Goal: Check status: Check status

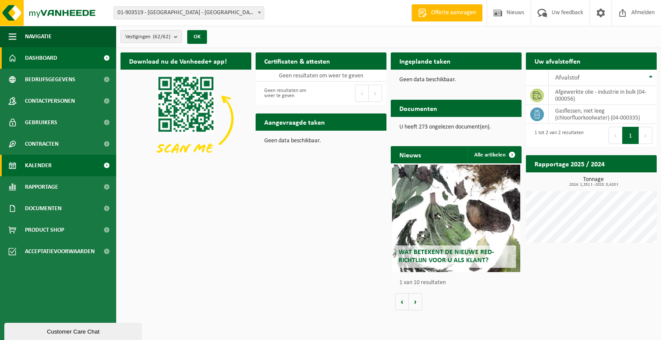
click at [45, 167] on span "Kalender" at bounding box center [38, 166] width 27 height 22
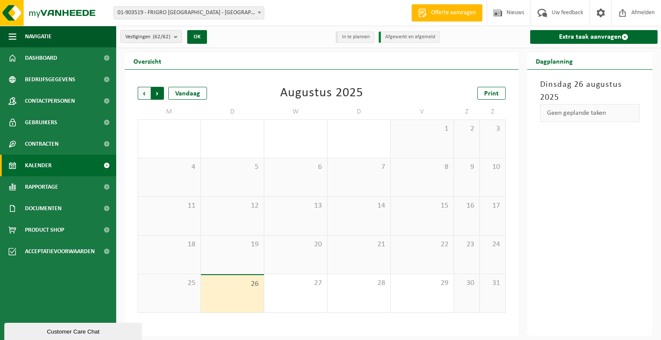
click at [145, 95] on span "Vorige" at bounding box center [144, 93] width 13 height 13
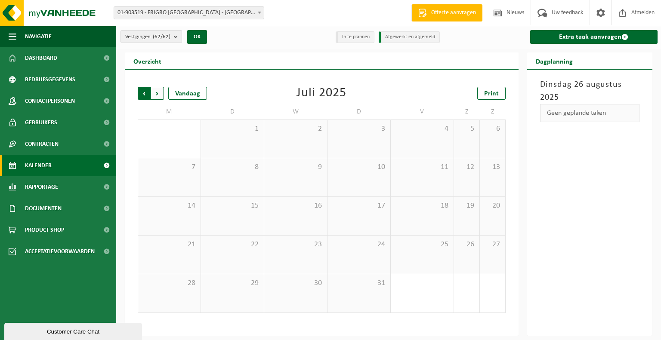
click at [157, 94] on span "Volgende" at bounding box center [157, 93] width 13 height 13
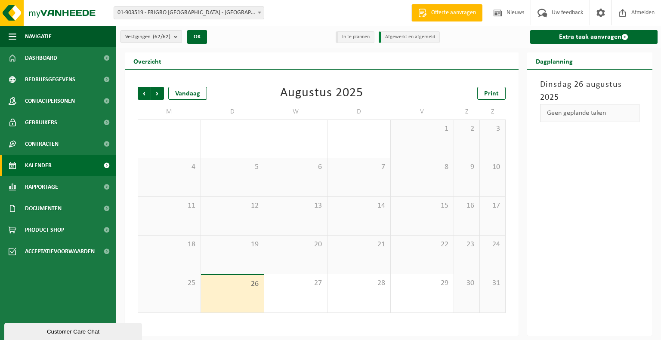
click at [157, 94] on span "Volgende" at bounding box center [157, 93] width 13 height 13
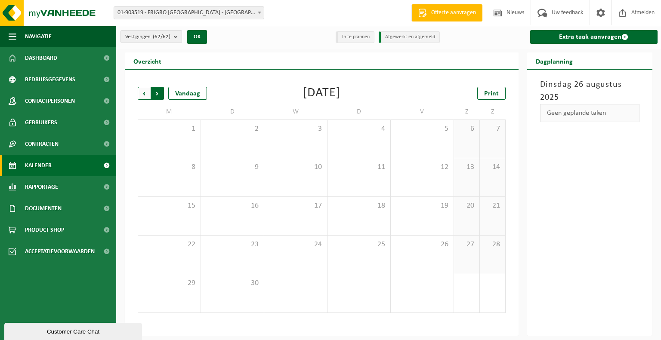
click at [147, 94] on span "Vorige" at bounding box center [144, 93] width 13 height 13
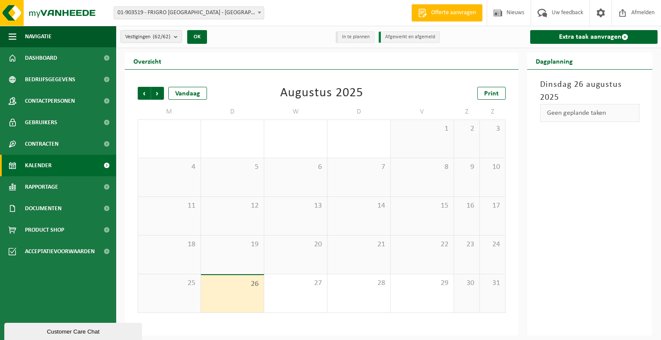
click at [236, 255] on div "19" at bounding box center [232, 255] width 63 height 38
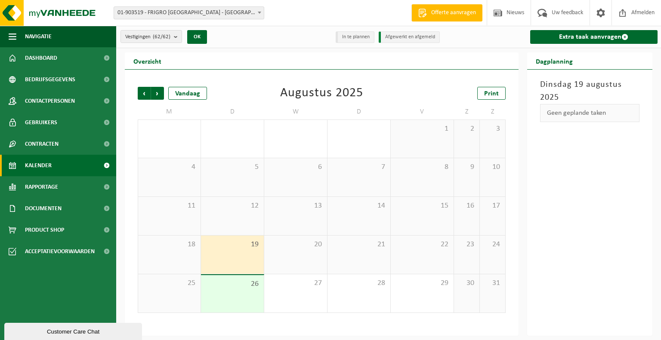
click at [244, 289] on div "26" at bounding box center [232, 293] width 63 height 37
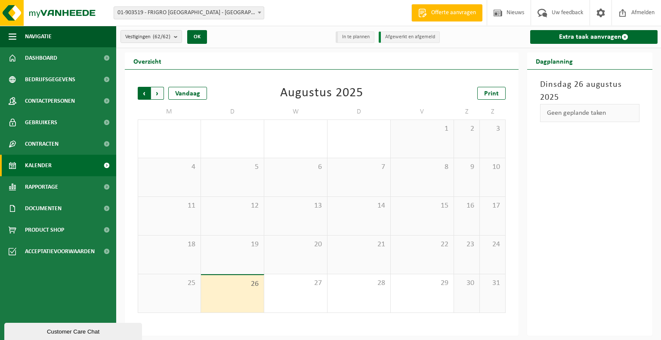
click at [160, 92] on span "Volgende" at bounding box center [157, 93] width 13 height 13
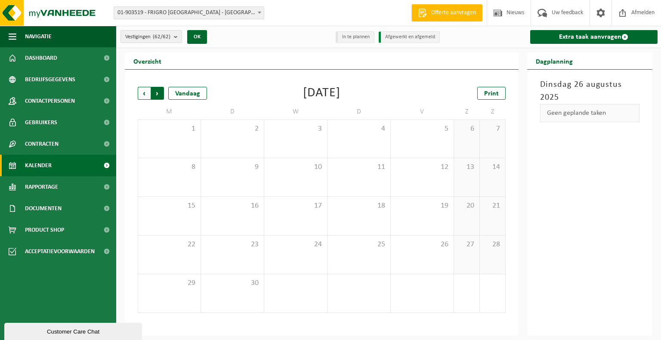
click at [144, 94] on span "Vorige" at bounding box center [144, 93] width 13 height 13
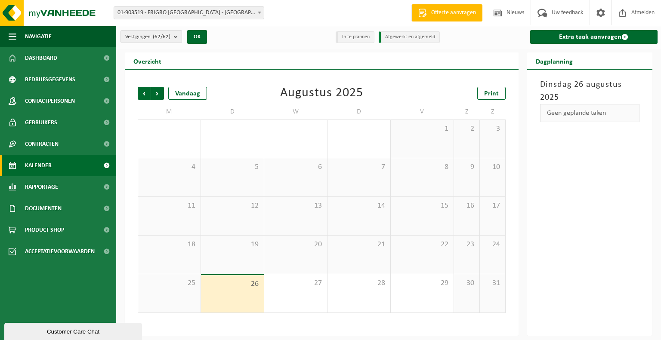
click at [172, 255] on div "18" at bounding box center [169, 255] width 62 height 38
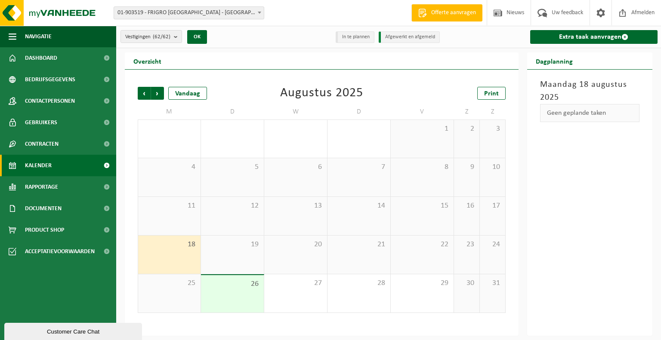
click at [243, 255] on div "19" at bounding box center [232, 255] width 63 height 38
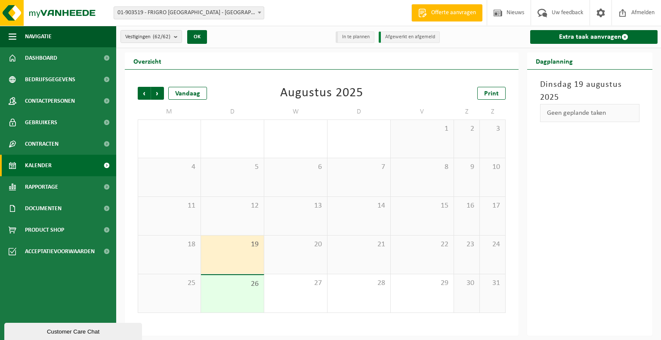
click at [307, 254] on div "20" at bounding box center [295, 255] width 63 height 38
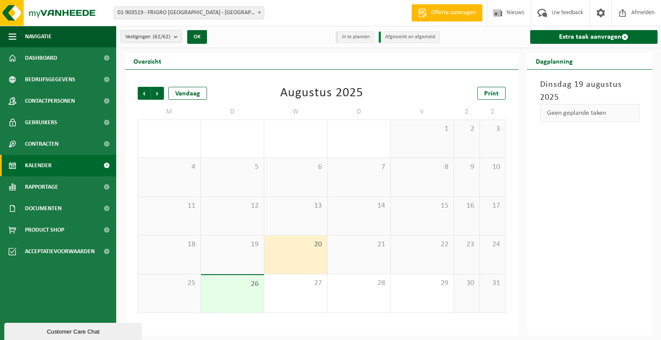
click at [363, 254] on div "21" at bounding box center [358, 255] width 63 height 38
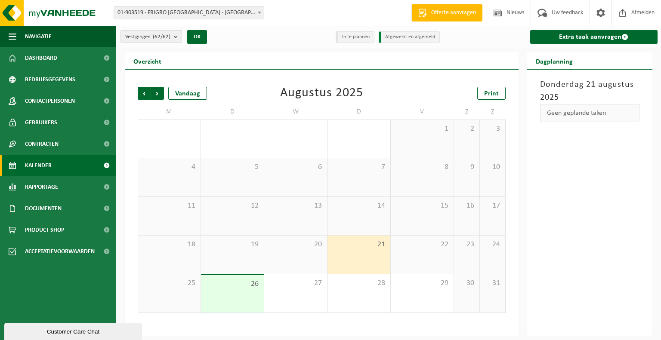
drag, startPoint x: 230, startPoint y: 252, endPoint x: 272, endPoint y: 252, distance: 42.2
click at [230, 252] on div "19" at bounding box center [232, 255] width 63 height 38
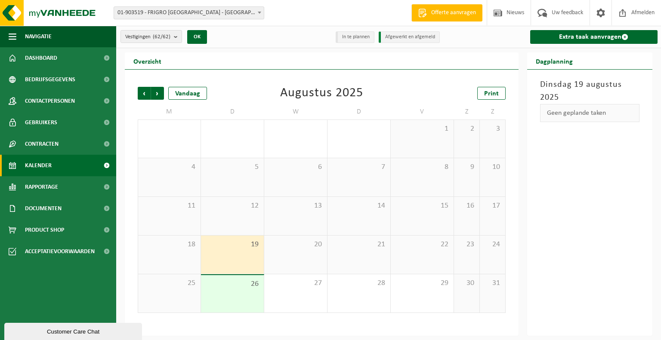
click at [299, 252] on div "20" at bounding box center [295, 255] width 63 height 38
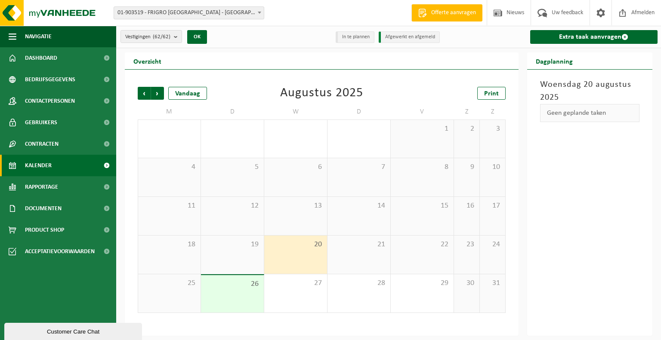
click at [349, 251] on div "21" at bounding box center [358, 255] width 63 height 38
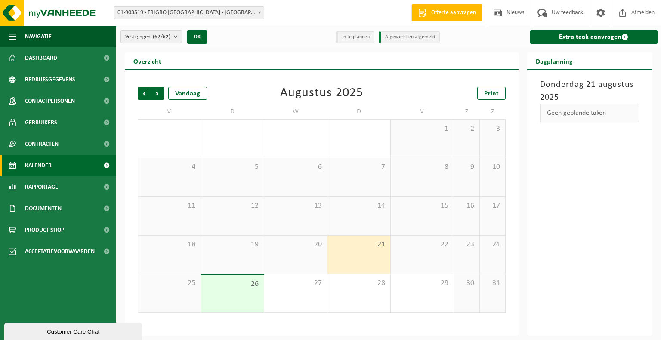
click at [414, 257] on div "22" at bounding box center [422, 255] width 63 height 38
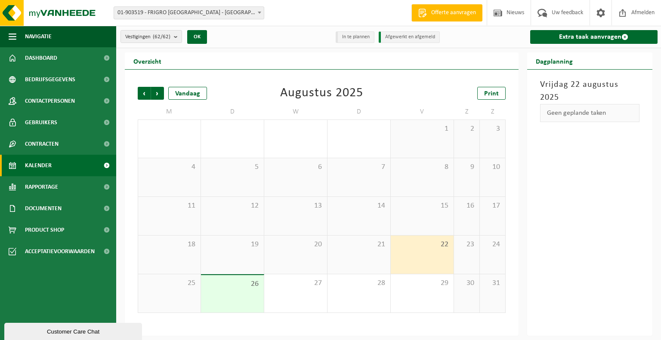
click at [181, 290] on div "25" at bounding box center [169, 293] width 62 height 38
